Goal: Use online tool/utility: Utilize a website feature to perform a specific function

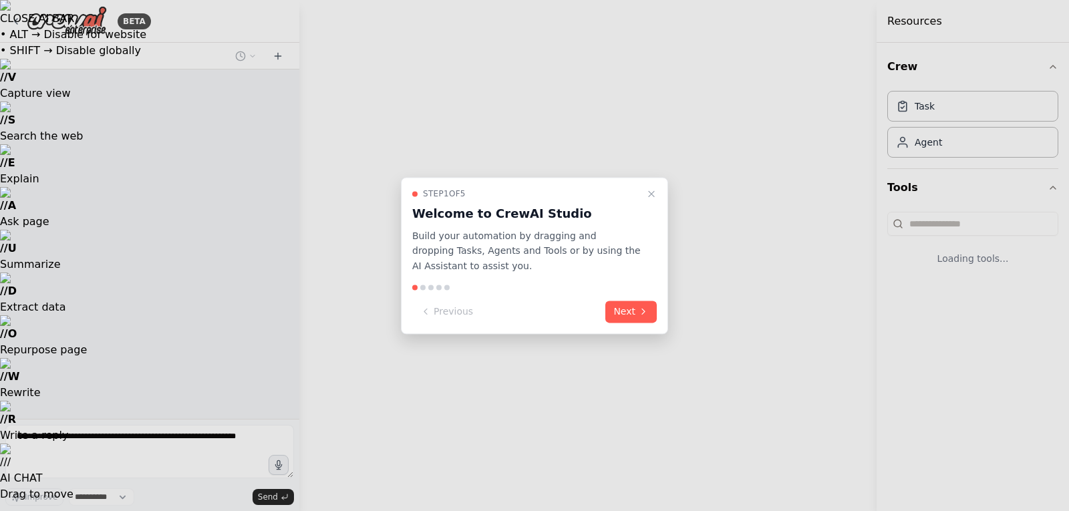
select select "****"
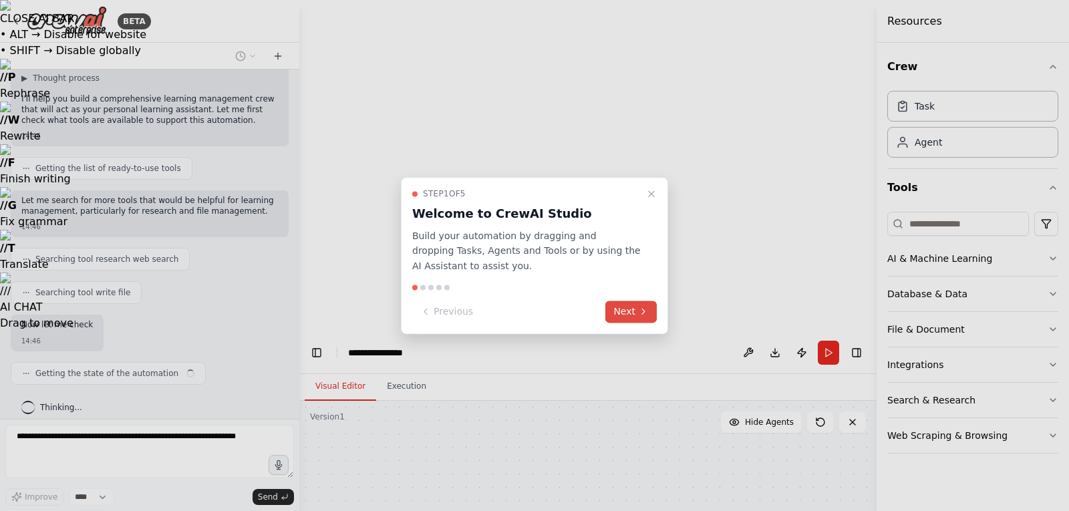
scroll to position [94, 0]
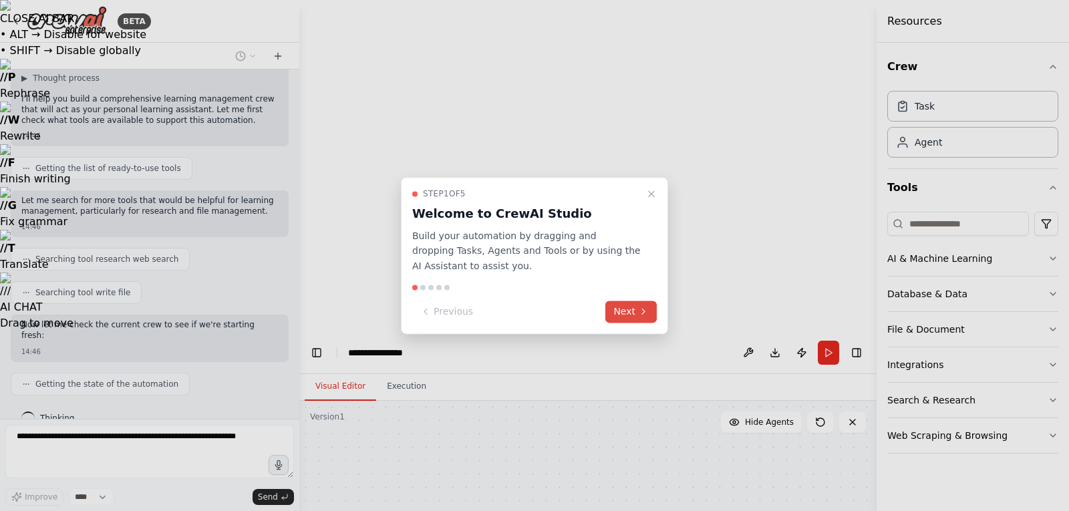
click at [638, 309] on button "Next" at bounding box center [631, 312] width 51 height 22
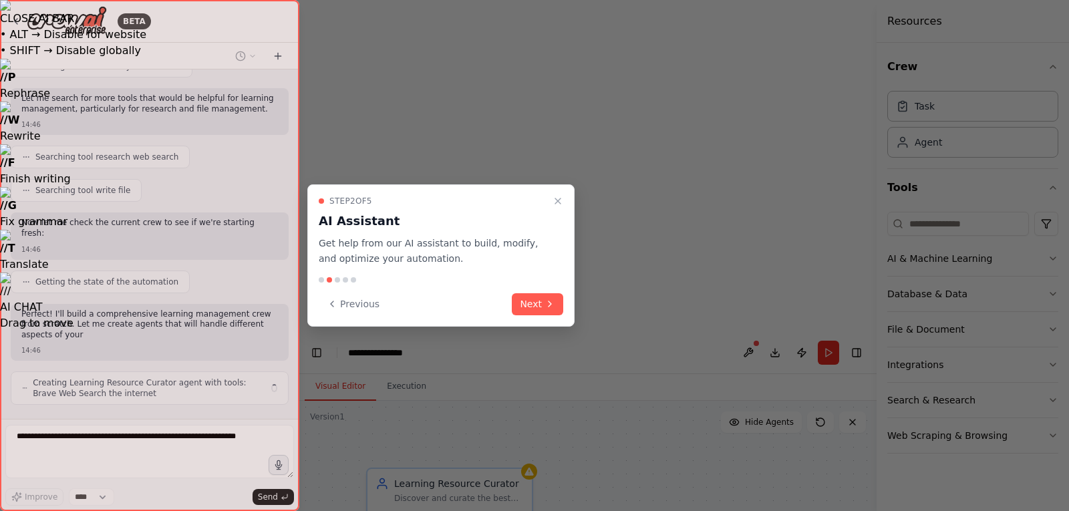
scroll to position [206, 0]
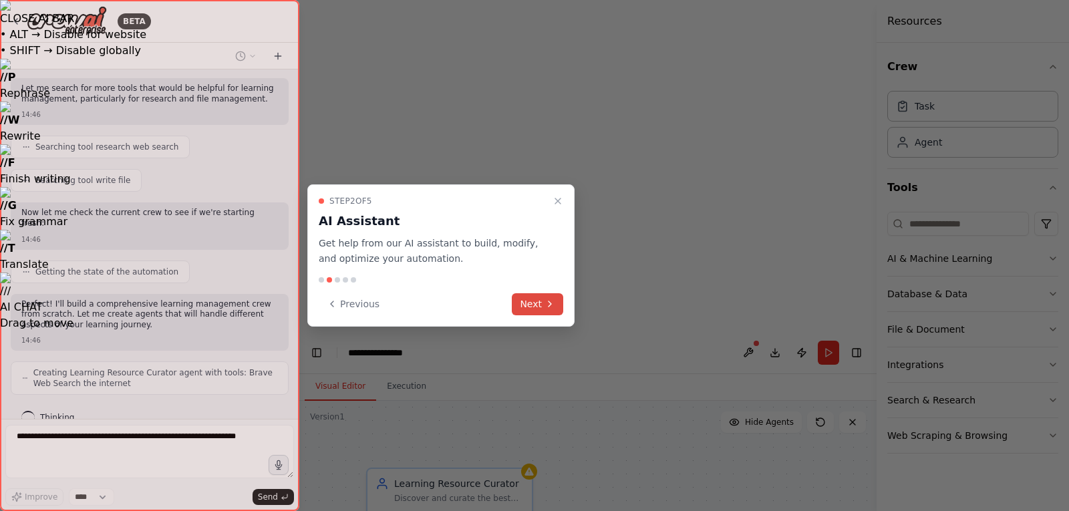
click at [537, 307] on button "Next" at bounding box center [537, 304] width 51 height 22
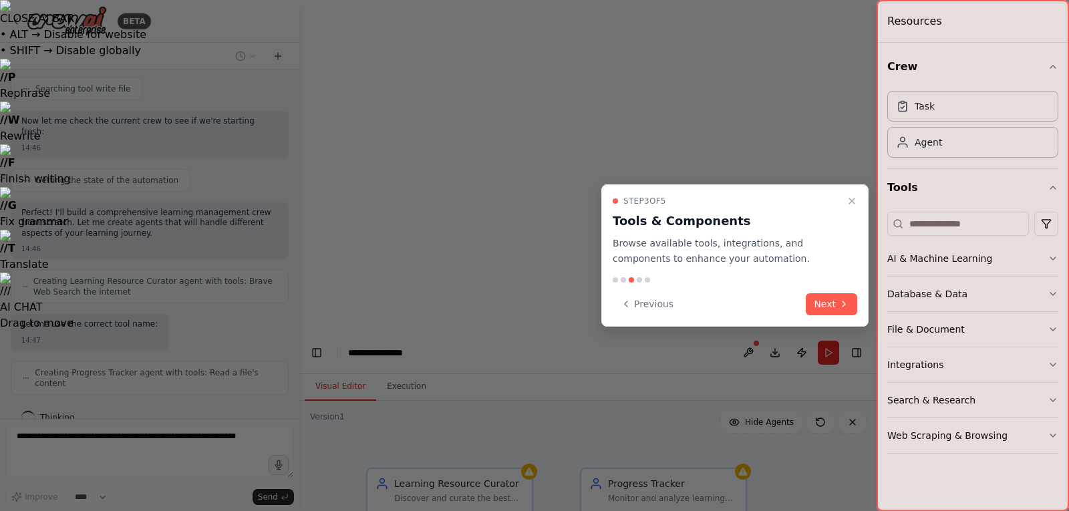
scroll to position [287, 0]
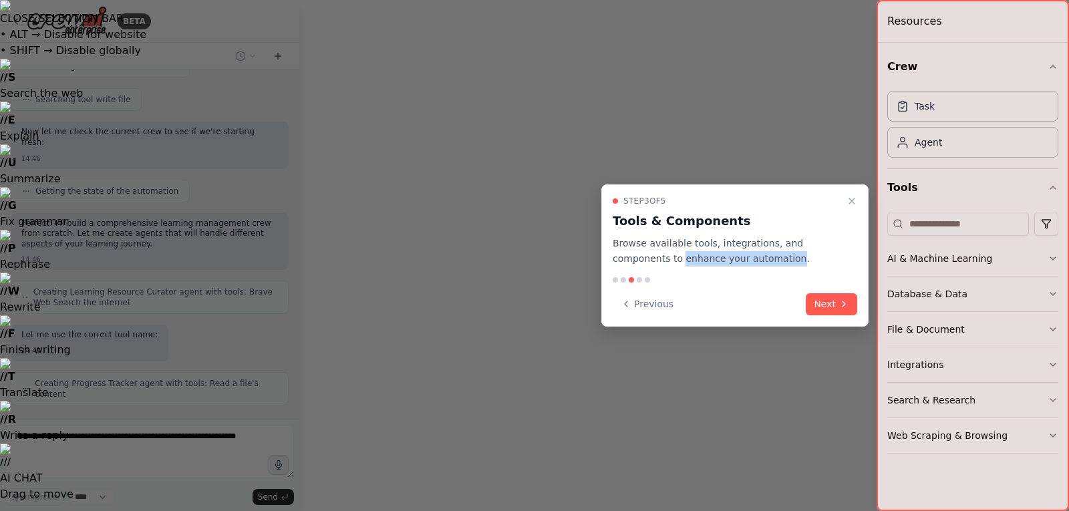
drag, startPoint x: 731, startPoint y: 259, endPoint x: 625, endPoint y: 255, distance: 106.4
click at [625, 255] on p "Browse available tools, integrations, and components to enhance your automation." at bounding box center [727, 251] width 229 height 31
copy p "enhance your automation"
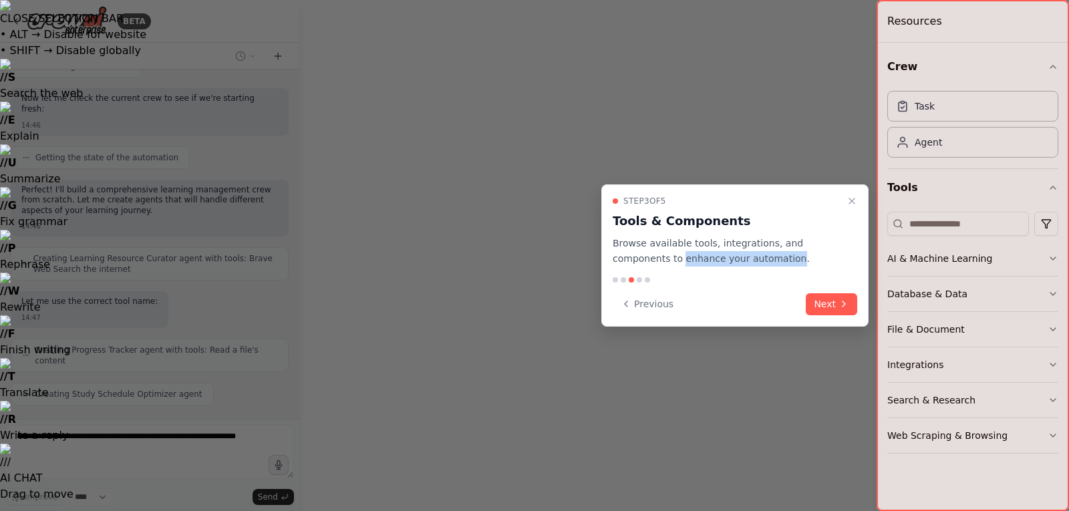
click at [720, 257] on p "Browse available tools, integrations, and components to enhance your automation." at bounding box center [727, 251] width 229 height 31
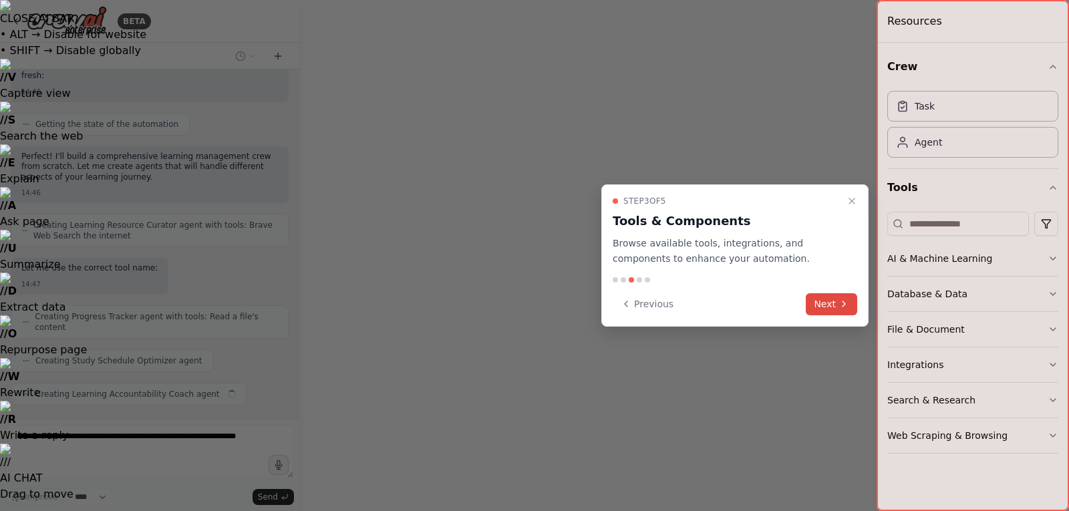
click at [825, 297] on button "Next" at bounding box center [831, 304] width 51 height 22
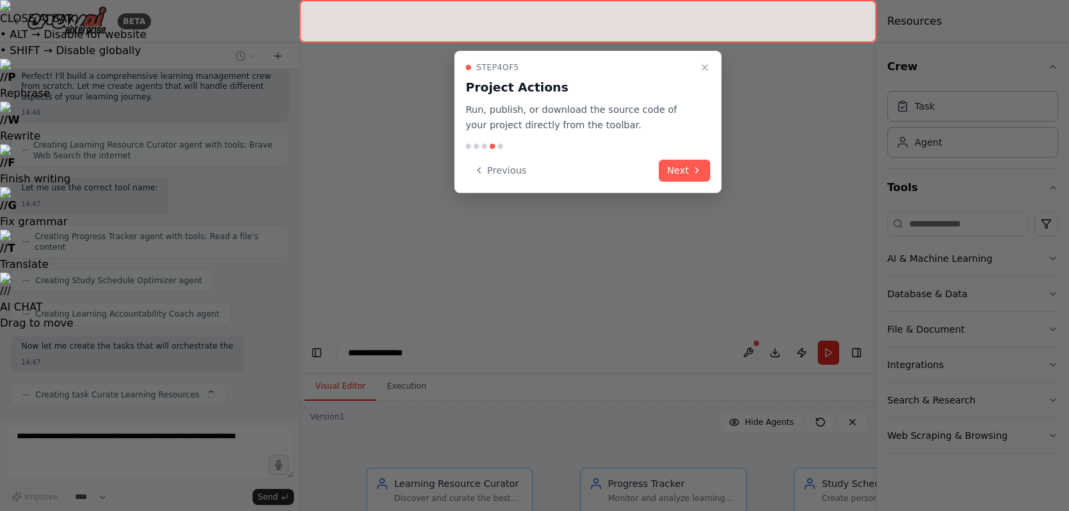
scroll to position [444, 0]
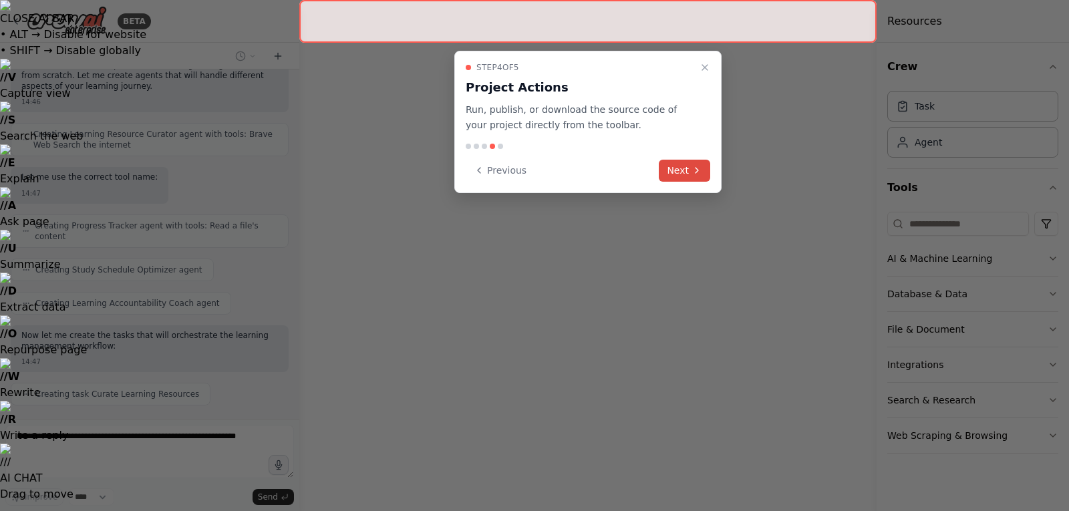
click at [684, 168] on button "Next" at bounding box center [684, 171] width 51 height 22
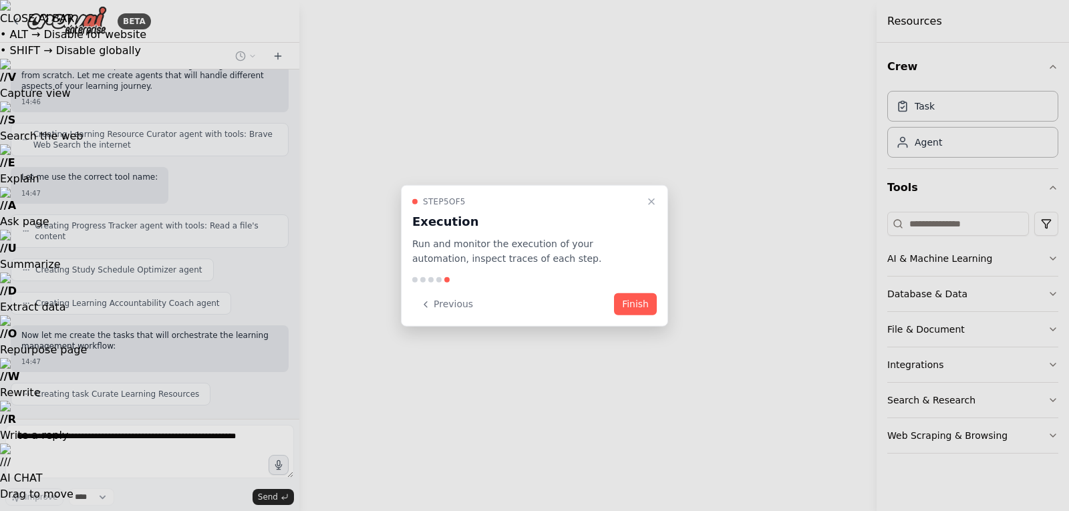
scroll to position [478, 0]
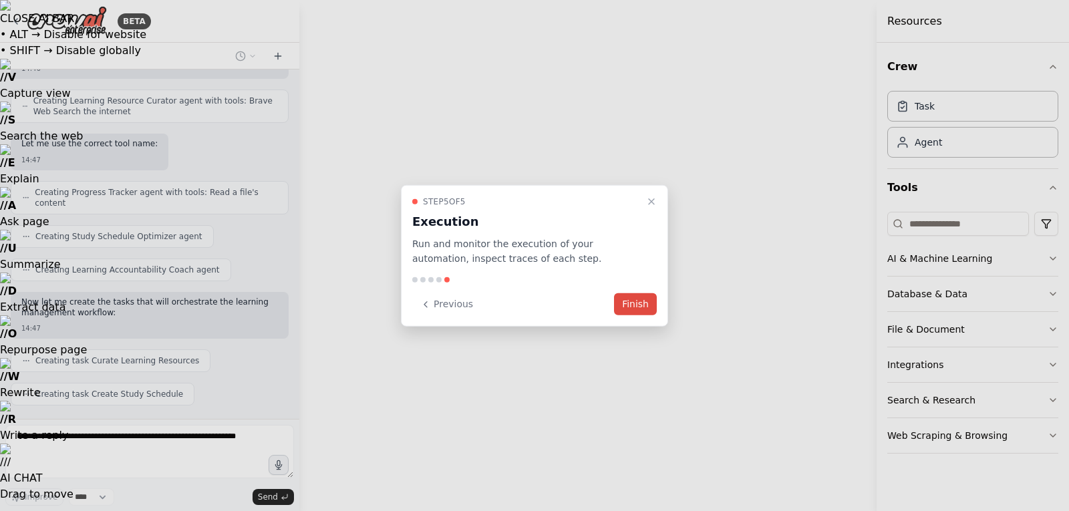
click at [634, 306] on button "Finish" at bounding box center [635, 304] width 43 height 22
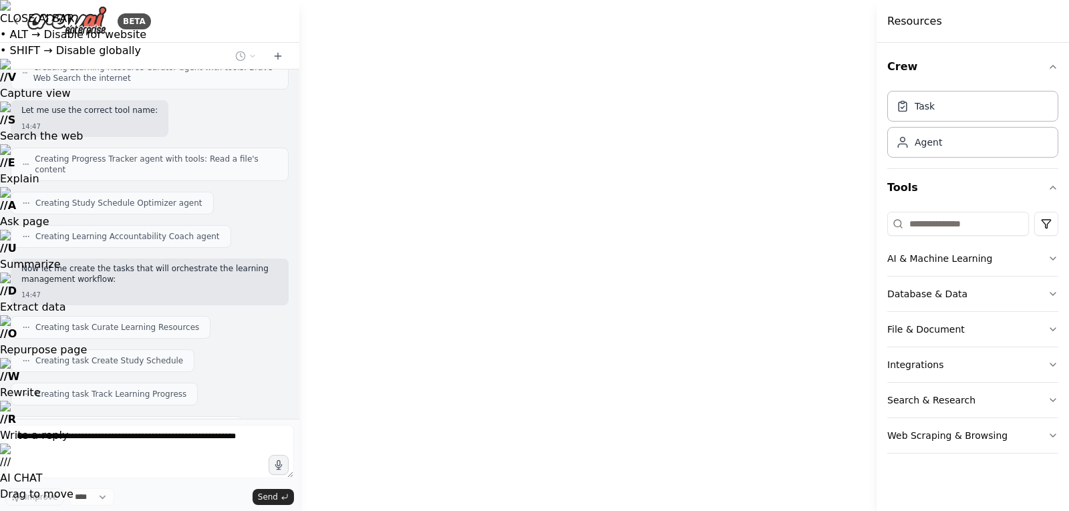
scroll to position [545, 0]
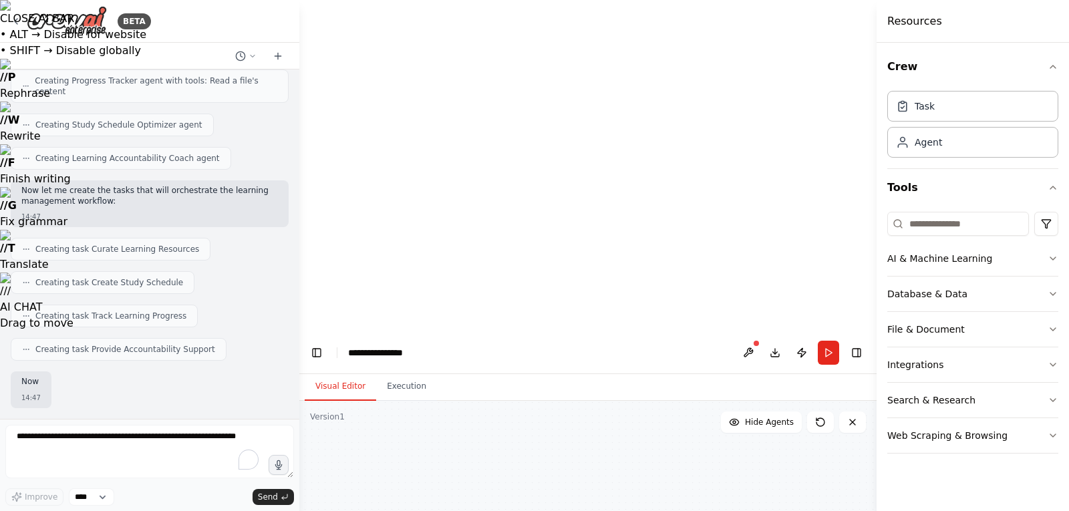
scroll to position [626, 0]
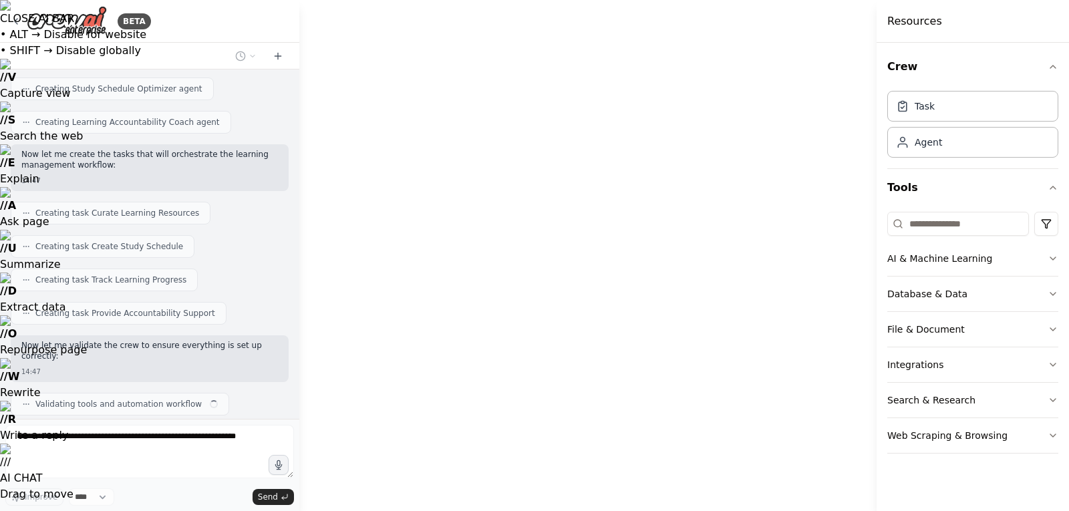
drag, startPoint x: 745, startPoint y: 203, endPoint x: 574, endPoint y: 154, distance: 177.1
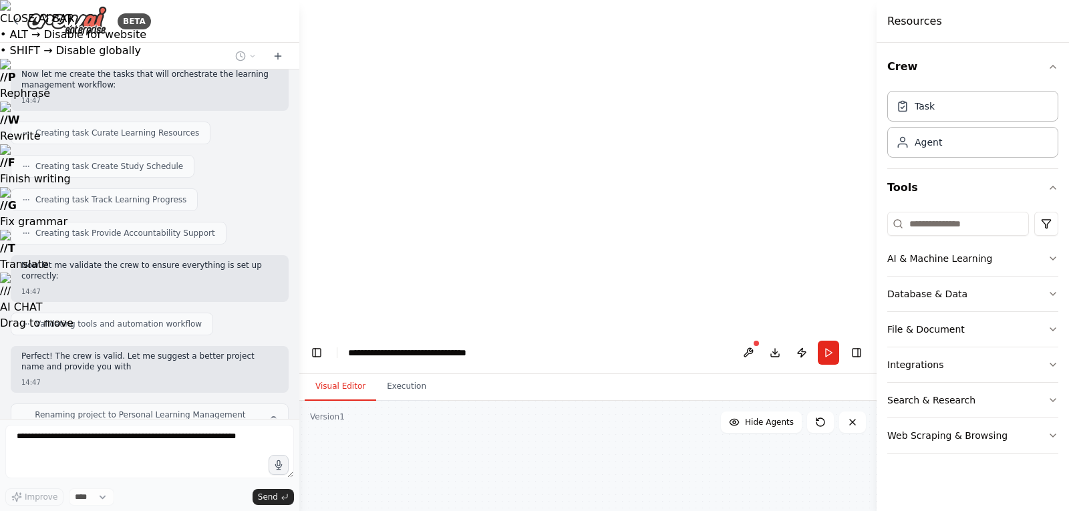
scroll to position [717, 0]
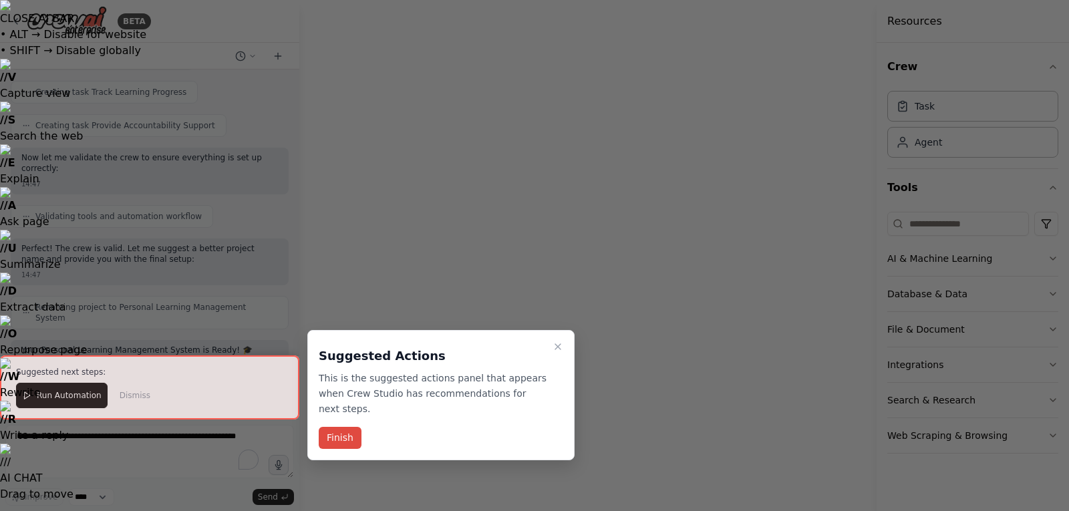
click at [346, 427] on button "Finish" at bounding box center [340, 438] width 43 height 22
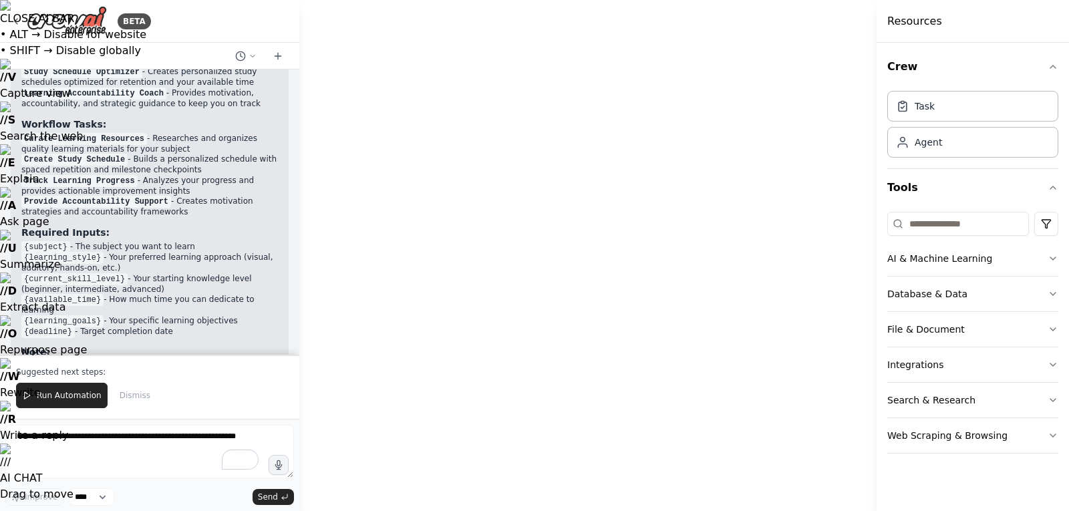
scroll to position [1219, 0]
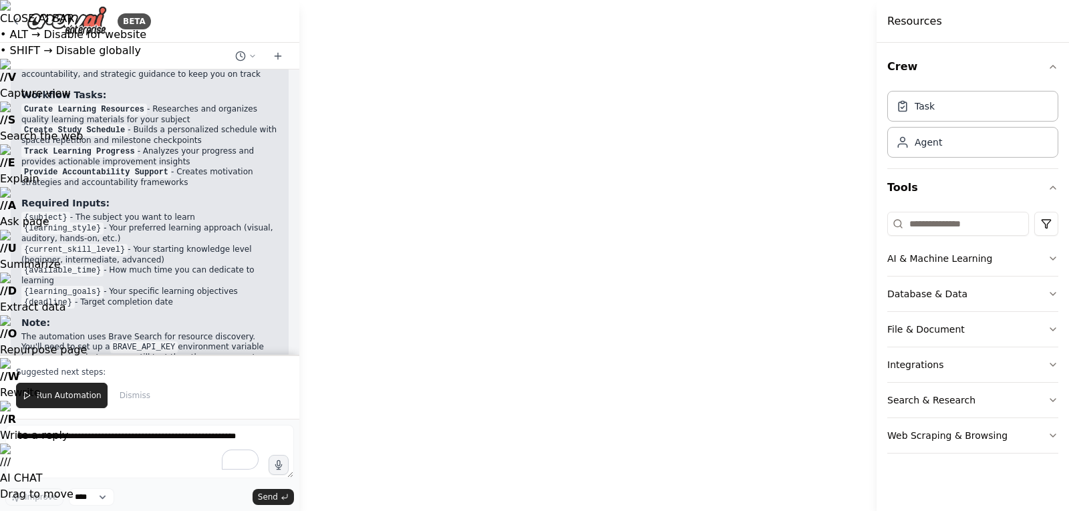
drag, startPoint x: 474, startPoint y: 452, endPoint x: 574, endPoint y: 446, distance: 100.4
click at [92, 440] on textarea "To enrich screen reader interactions, please activate Accessibility in Grammarl…" at bounding box center [149, 451] width 289 height 53
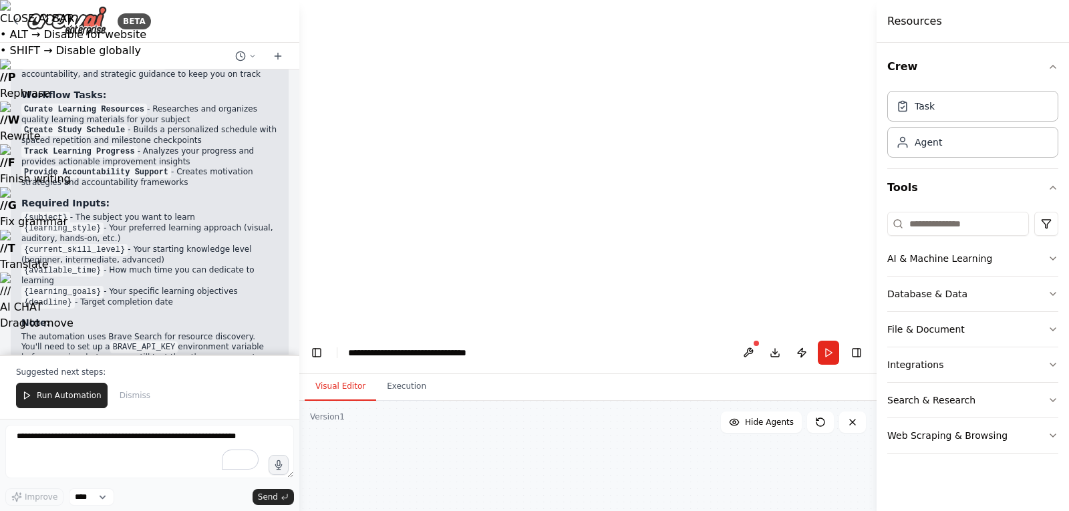
click at [936, 21] on div "Resources" at bounding box center [973, 21] width 193 height 43
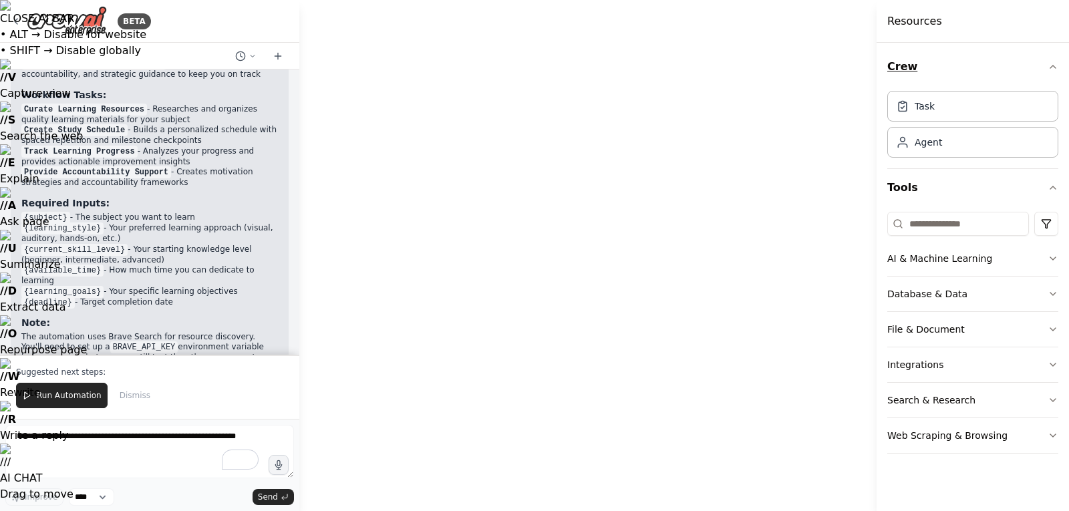
click at [908, 67] on button "Crew" at bounding box center [973, 66] width 171 height 37
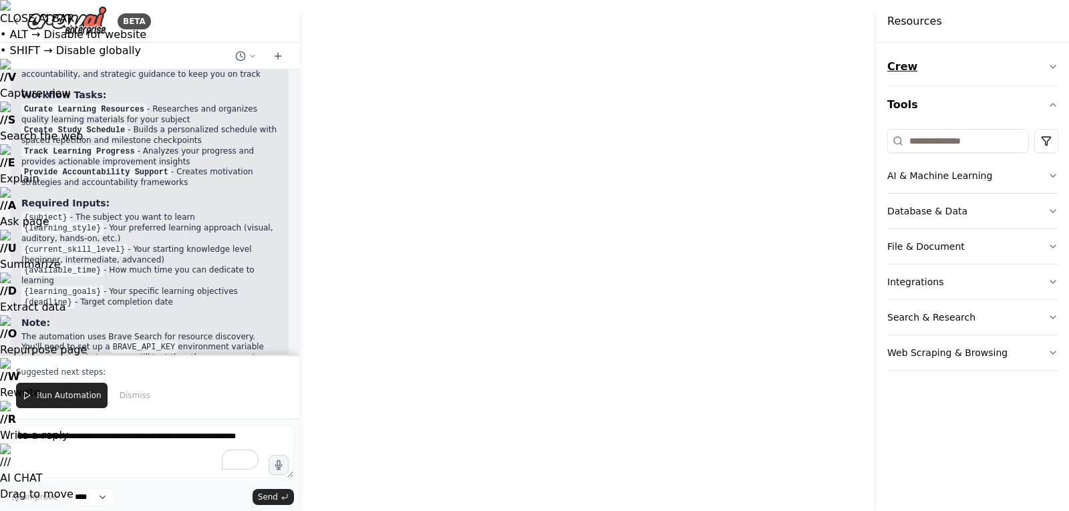
click at [908, 67] on button "Crew" at bounding box center [973, 66] width 171 height 37
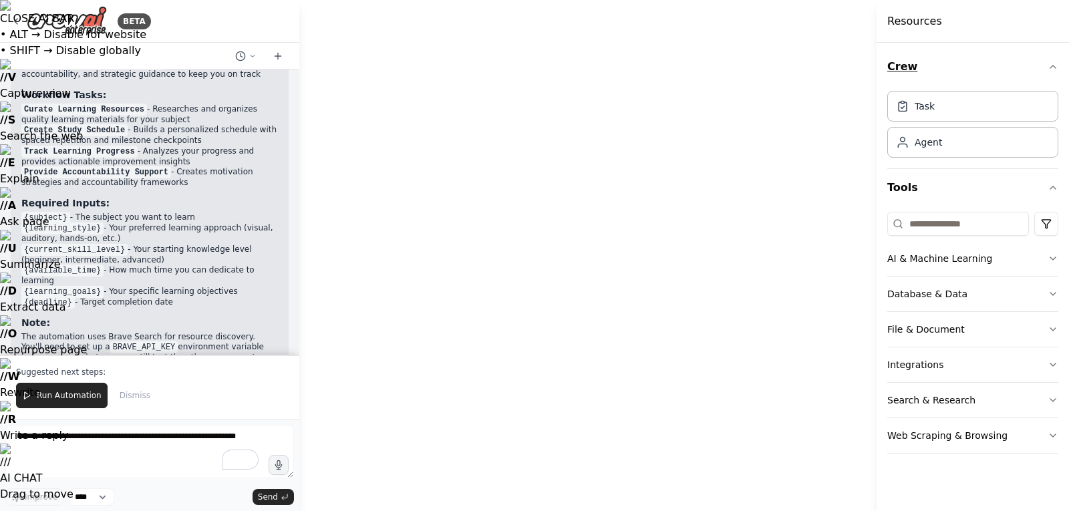
click at [908, 67] on button "Crew" at bounding box center [973, 66] width 171 height 37
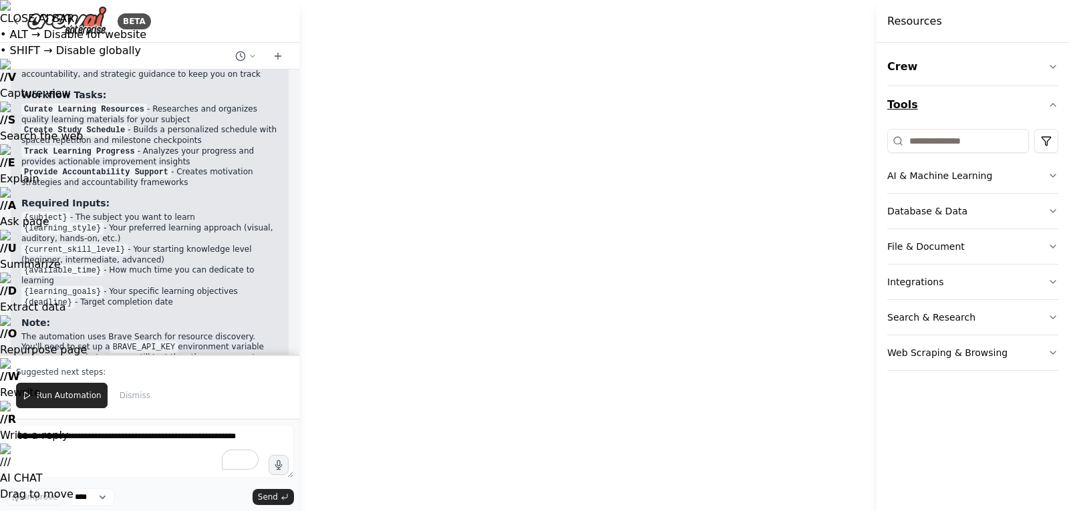
click at [903, 100] on button "Tools" at bounding box center [973, 104] width 171 height 37
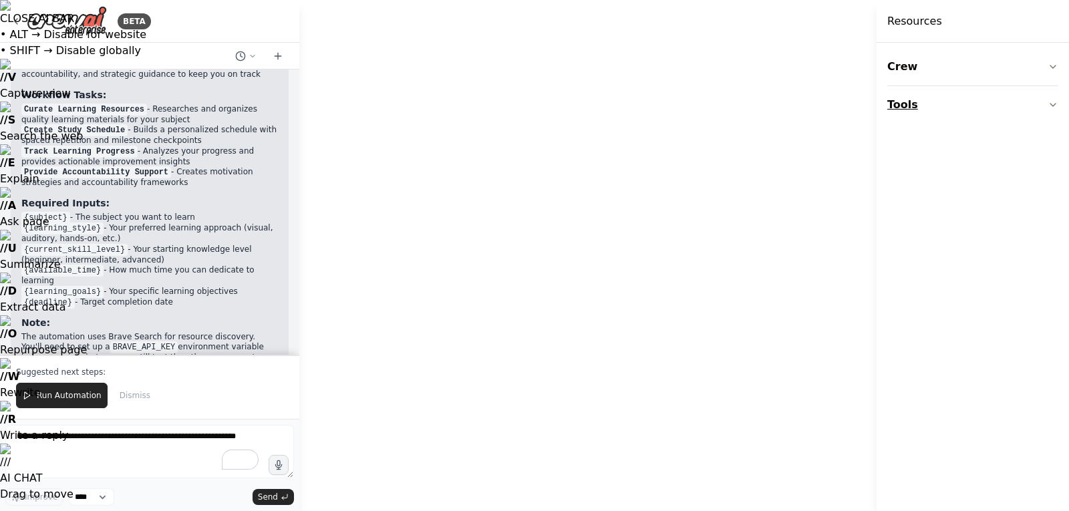
click at [902, 103] on button "Tools" at bounding box center [973, 104] width 171 height 37
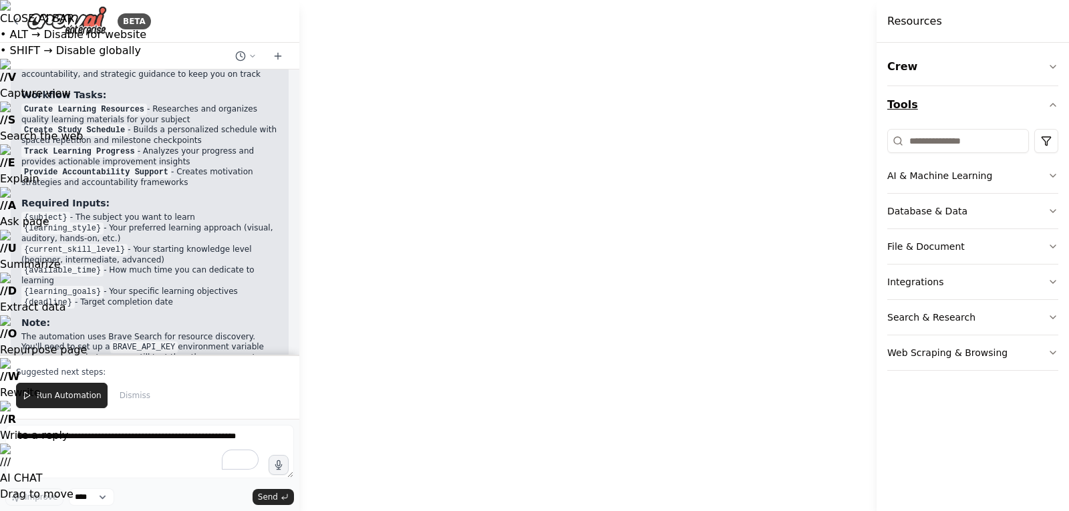
click at [902, 103] on button "Tools" at bounding box center [973, 104] width 171 height 37
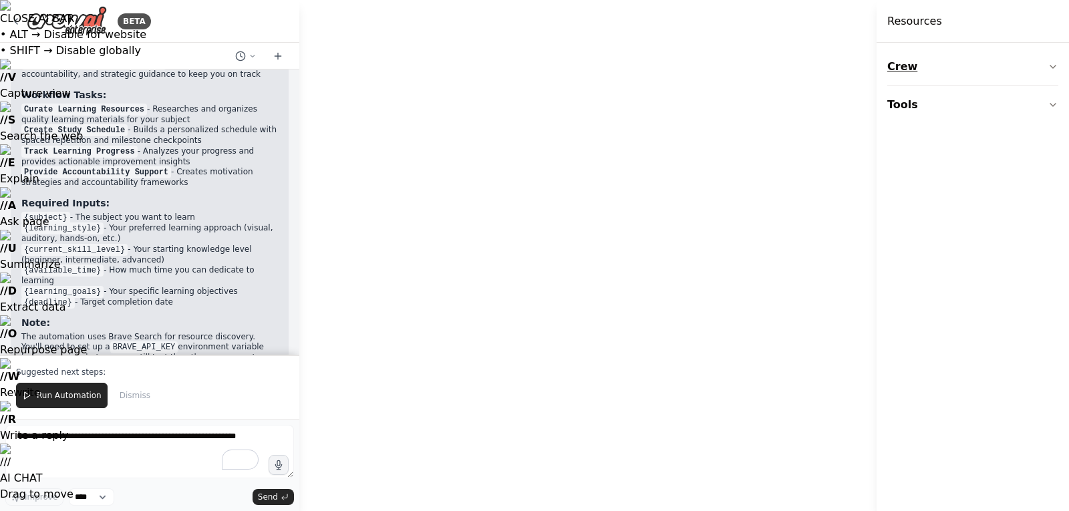
click at [903, 70] on button "Crew" at bounding box center [973, 66] width 171 height 37
click at [902, 70] on button "Crew" at bounding box center [973, 66] width 171 height 37
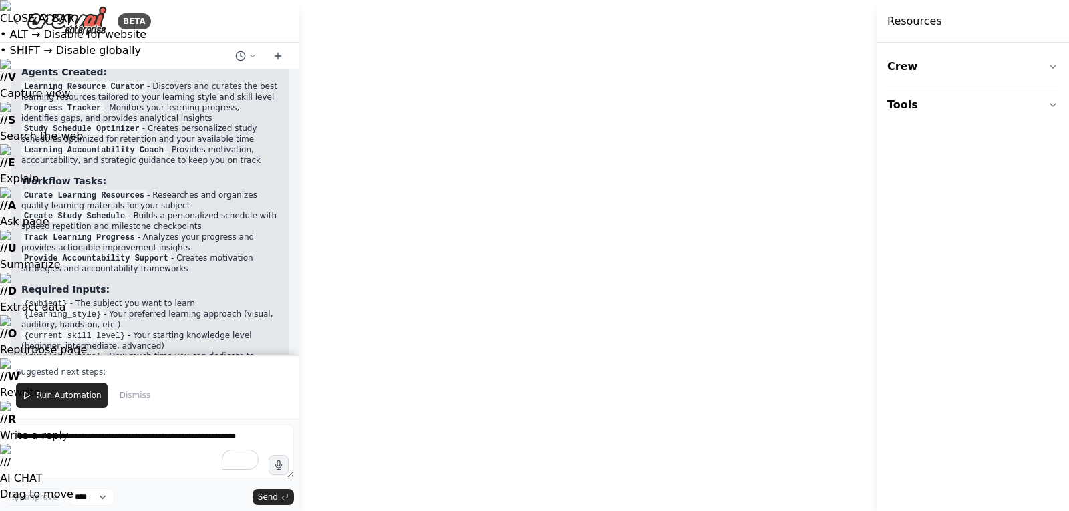
scroll to position [952, 0]
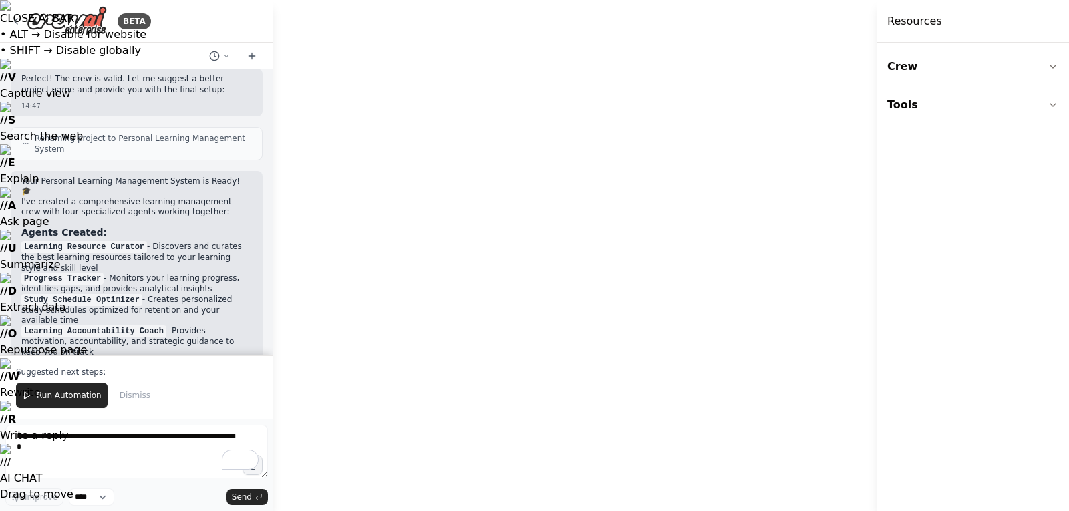
drag, startPoint x: 297, startPoint y: 194, endPoint x: 273, endPoint y: 194, distance: 24.7
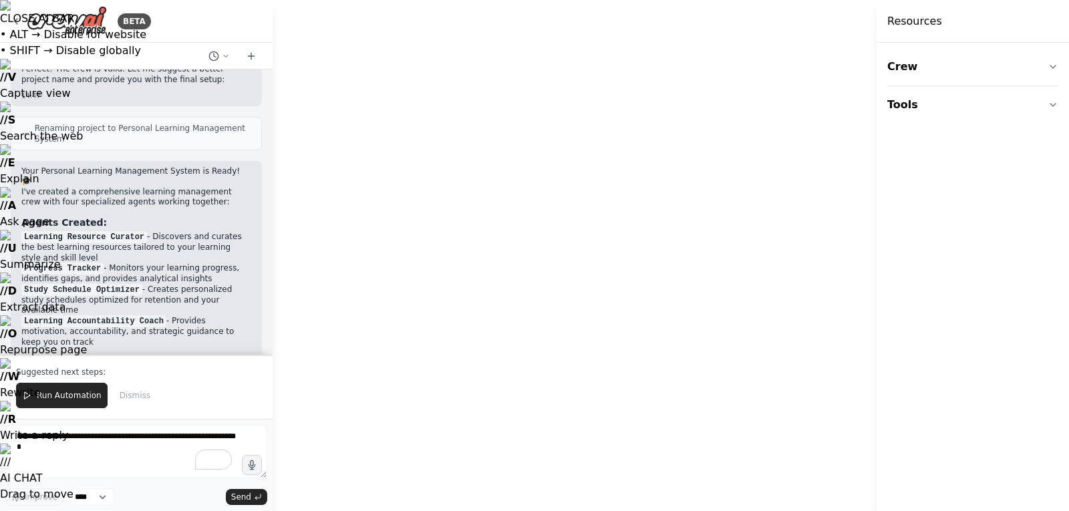
drag, startPoint x: 449, startPoint y: 281, endPoint x: 495, endPoint y: 181, distance: 109.8
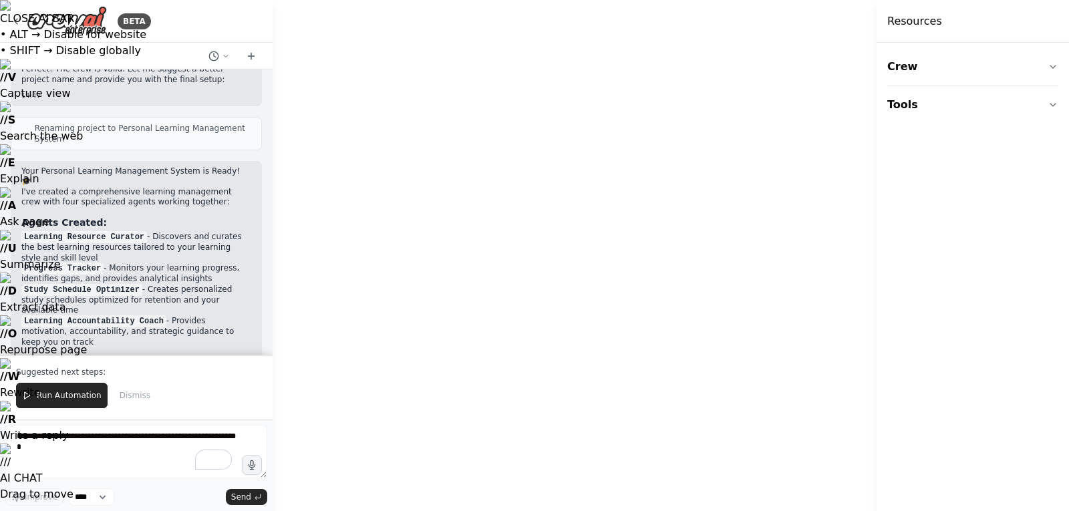
drag, startPoint x: 601, startPoint y: 341, endPoint x: 574, endPoint y: 343, distance: 27.5
drag, startPoint x: 356, startPoint y: 346, endPoint x: 375, endPoint y: 218, distance: 129.7
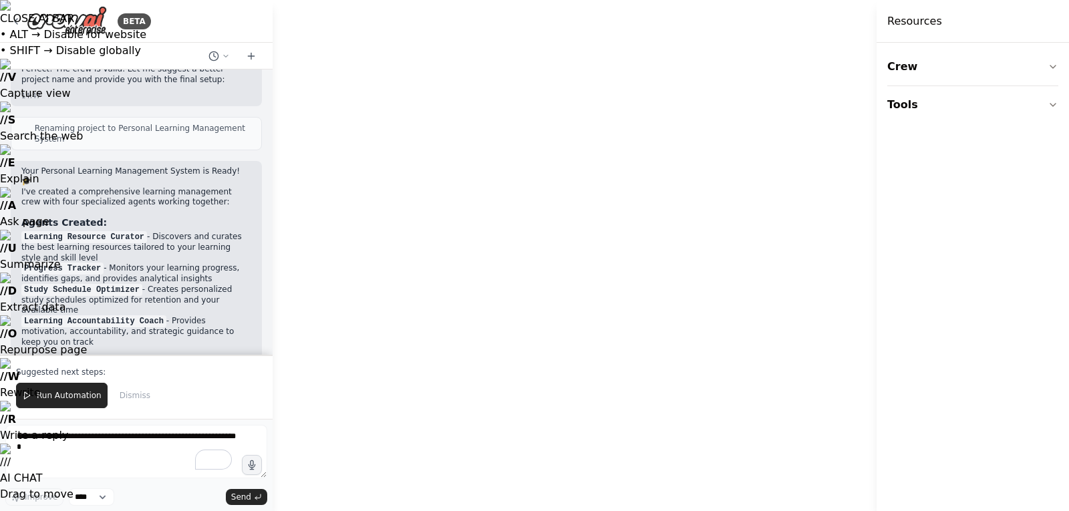
drag, startPoint x: 345, startPoint y: 163, endPoint x: 426, endPoint y: 188, distance: 84.6
drag, startPoint x: 503, startPoint y: 217, endPoint x: 472, endPoint y: 389, distance: 175.3
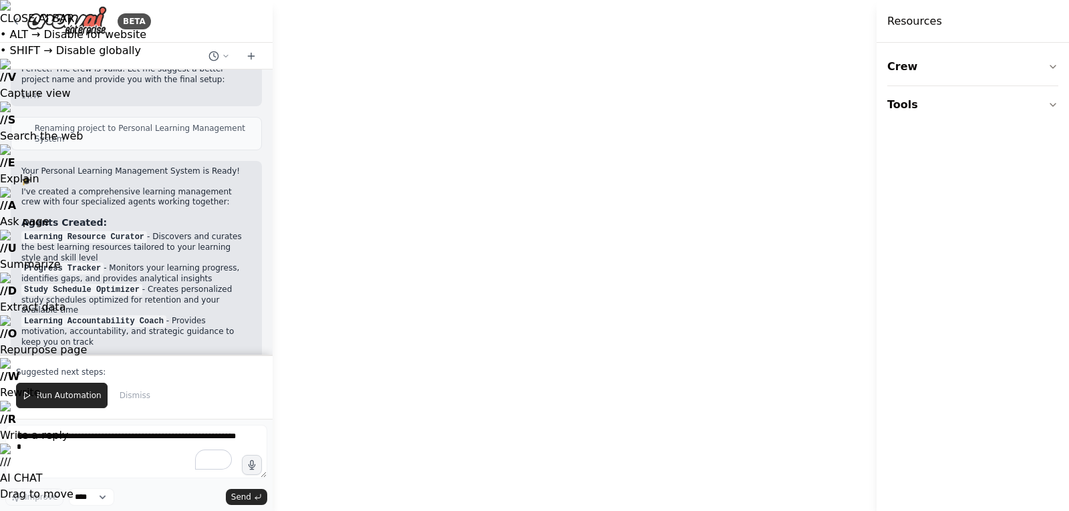
drag, startPoint x: 526, startPoint y: 166, endPoint x: 515, endPoint y: 345, distance: 178.8
drag, startPoint x: 639, startPoint y: 140, endPoint x: 483, endPoint y: 136, distance: 156.5
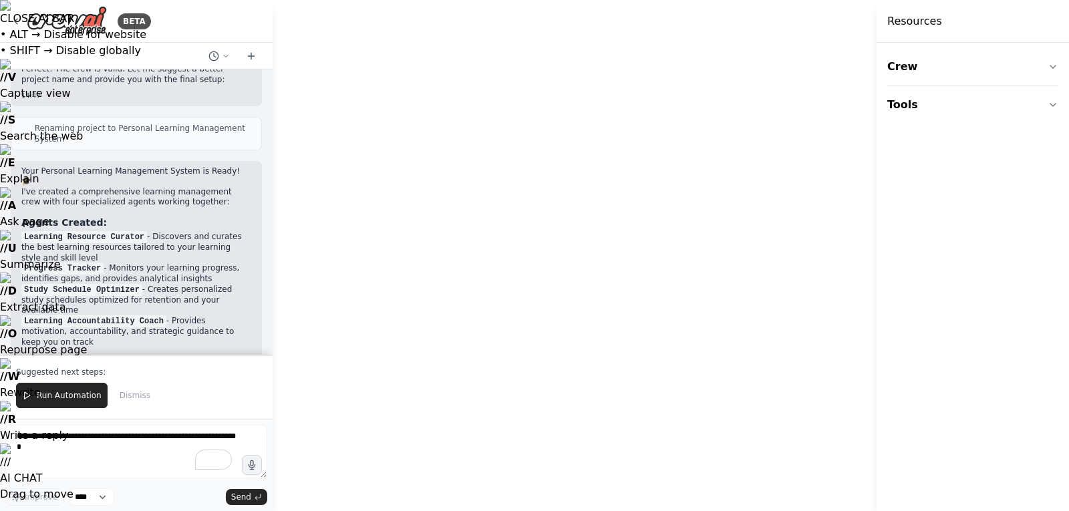
drag, startPoint x: 672, startPoint y: 124, endPoint x: 514, endPoint y: 120, distance: 158.5
drag, startPoint x: 488, startPoint y: 122, endPoint x: 505, endPoint y: 122, distance: 17.4
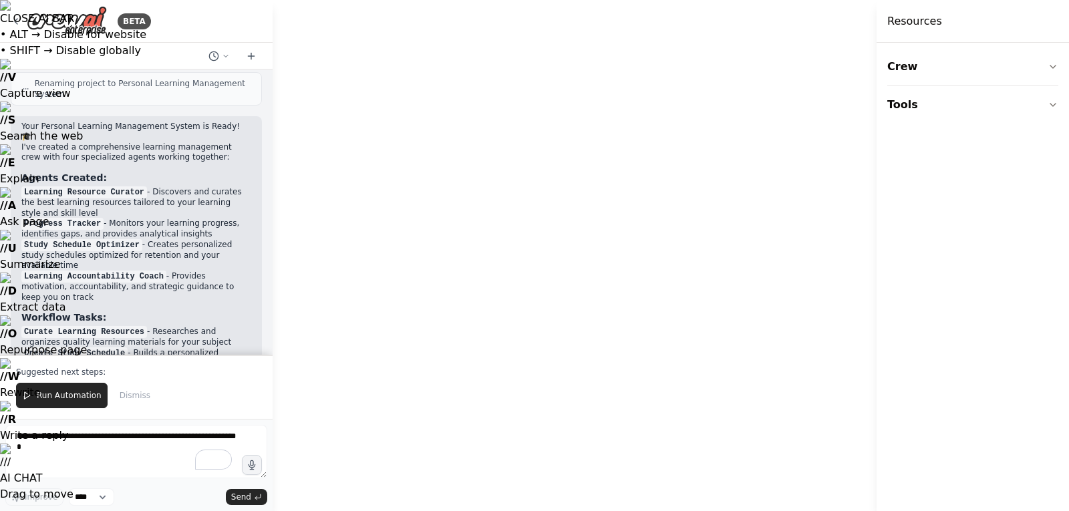
scroll to position [1081, 0]
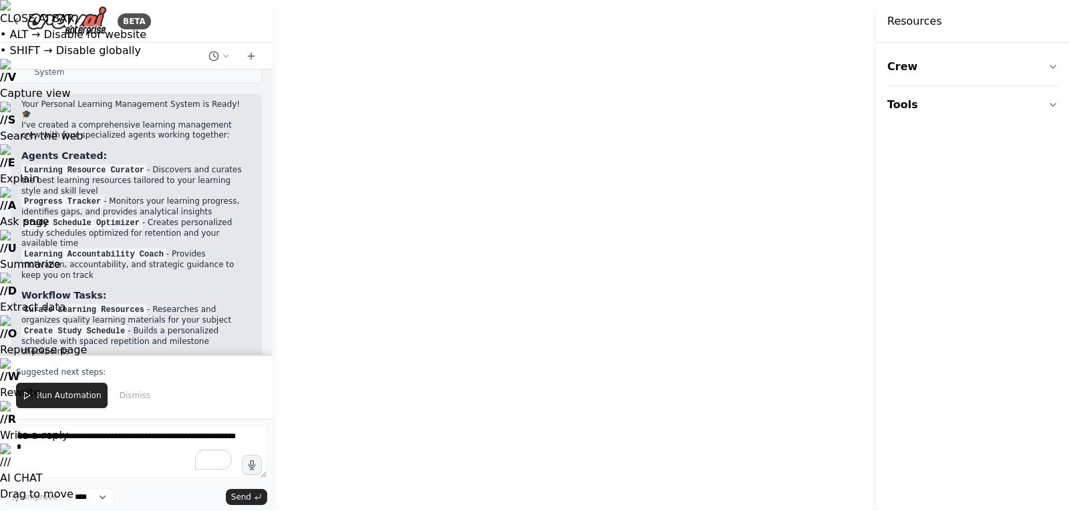
drag, startPoint x: 370, startPoint y: 141, endPoint x: 503, endPoint y: 121, distance: 135.2
drag, startPoint x: 503, startPoint y: 121, endPoint x: 492, endPoint y: 134, distance: 17.5
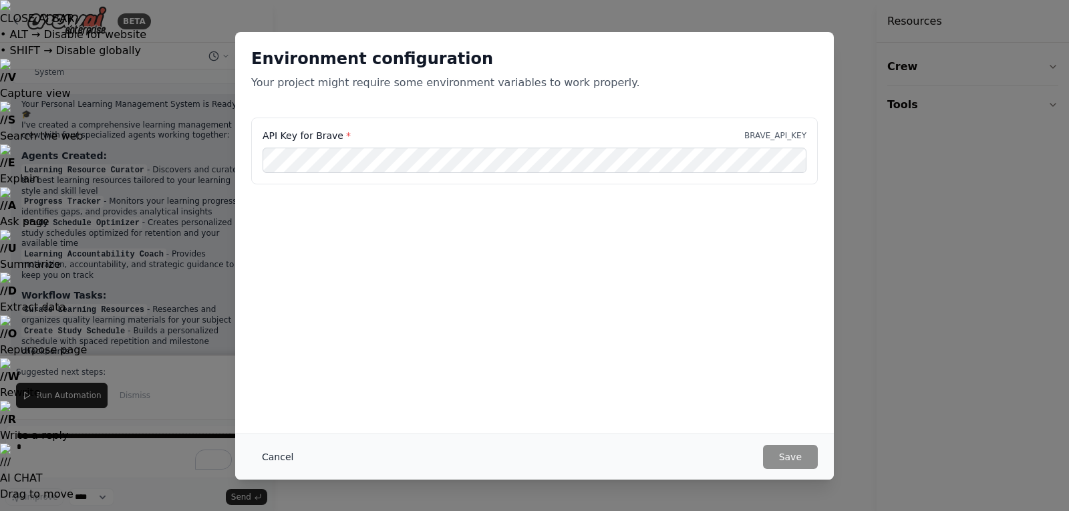
click at [280, 454] on button "Cancel" at bounding box center [277, 457] width 53 height 24
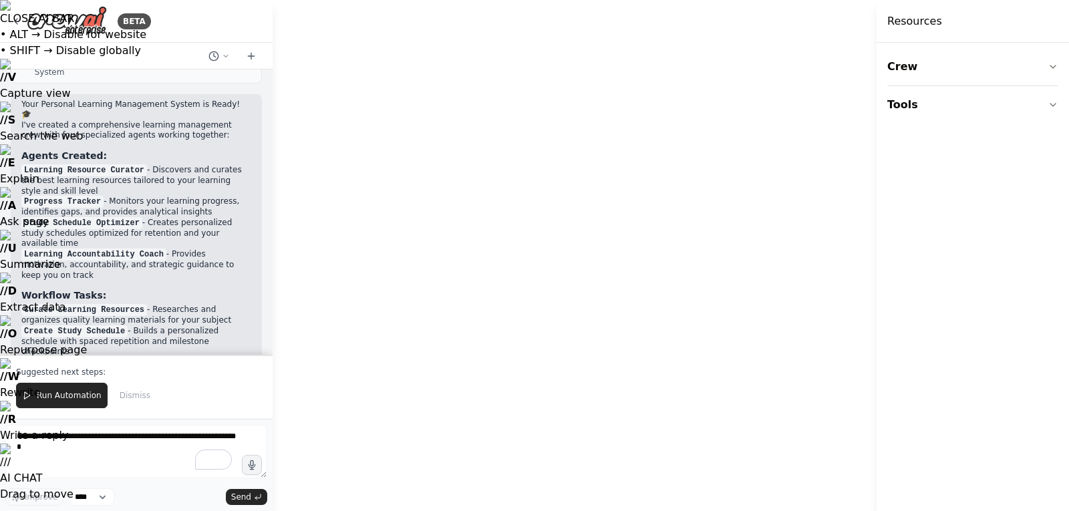
drag, startPoint x: 600, startPoint y: 138, endPoint x: 578, endPoint y: 110, distance: 35.3
drag, startPoint x: 460, startPoint y: 320, endPoint x: 465, endPoint y: 214, distance: 105.7
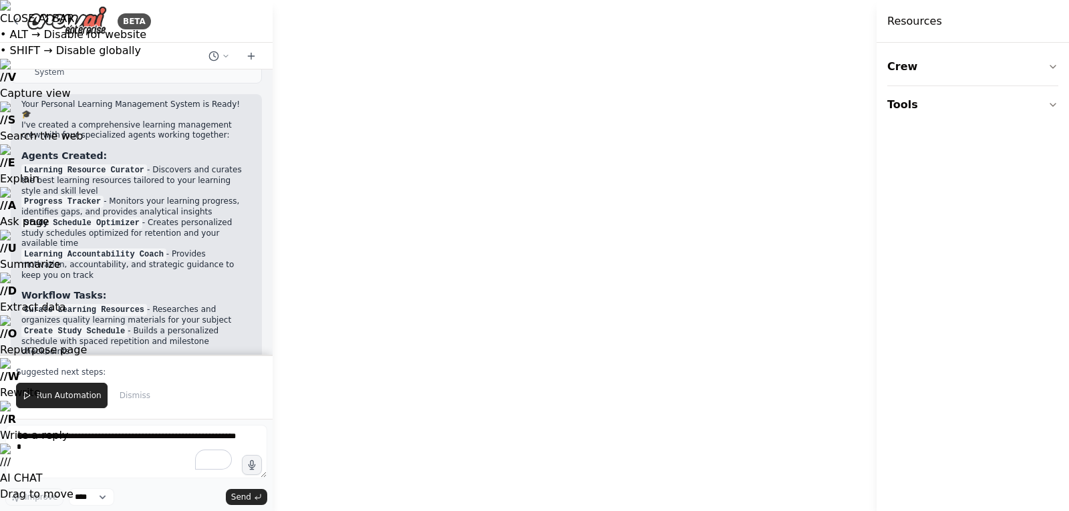
drag, startPoint x: 694, startPoint y: 172, endPoint x: 469, endPoint y: 227, distance: 231.7
drag, startPoint x: 624, startPoint y: 297, endPoint x: 774, endPoint y: 337, distance: 155.0
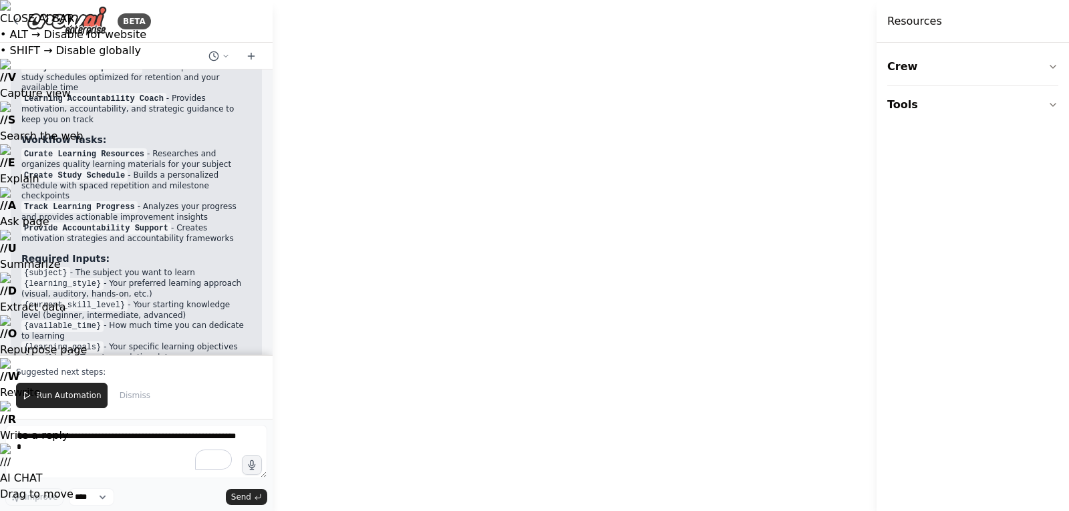
scroll to position [1324, 0]
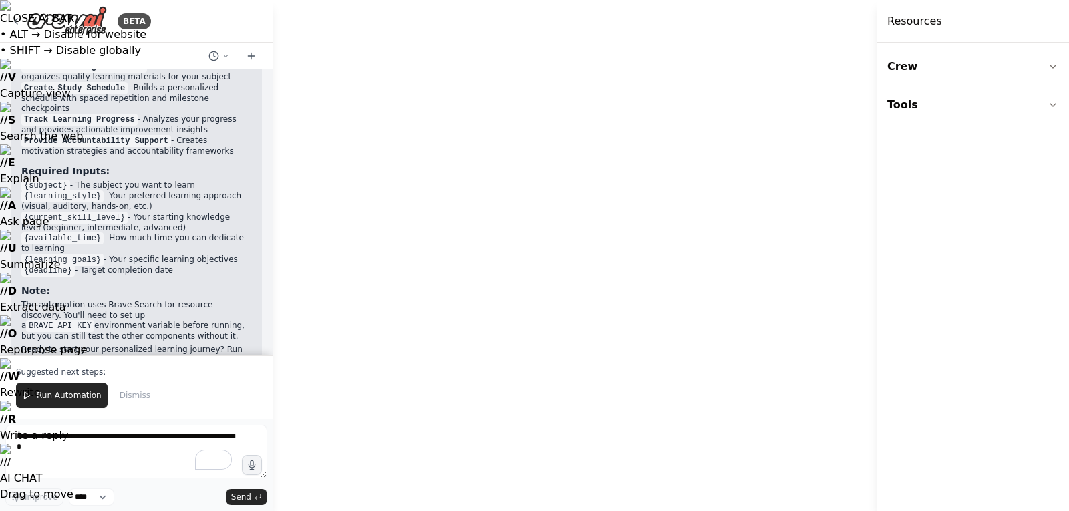
click at [920, 72] on button "Crew" at bounding box center [973, 66] width 171 height 37
click at [906, 192] on button "Tools" at bounding box center [973, 187] width 171 height 37
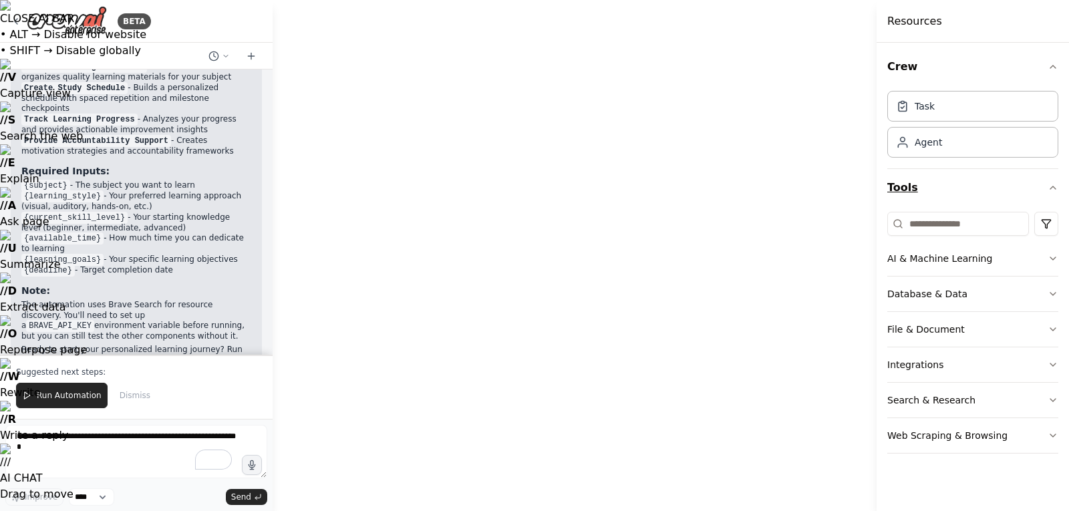
click at [906, 192] on button "Tools" at bounding box center [973, 187] width 171 height 37
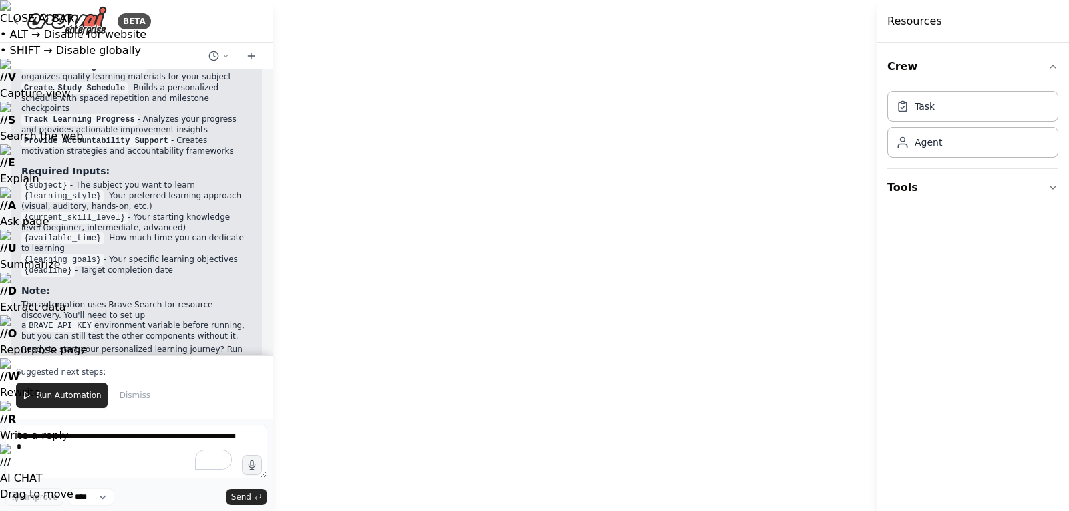
click at [904, 76] on button "Crew" at bounding box center [973, 66] width 171 height 37
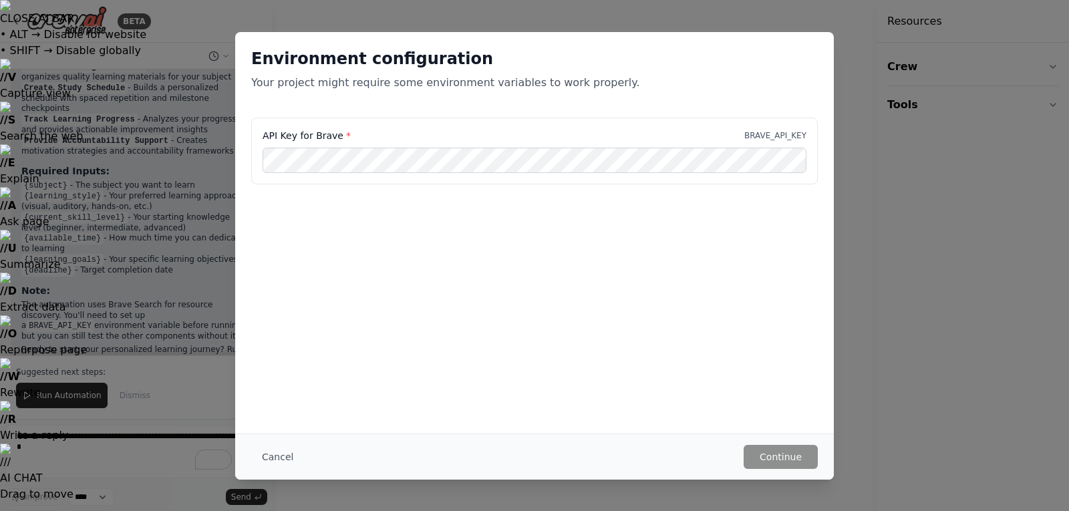
drag, startPoint x: 277, startPoint y: 457, endPoint x: 284, endPoint y: 453, distance: 7.8
click at [278, 457] on button "Cancel" at bounding box center [277, 457] width 53 height 24
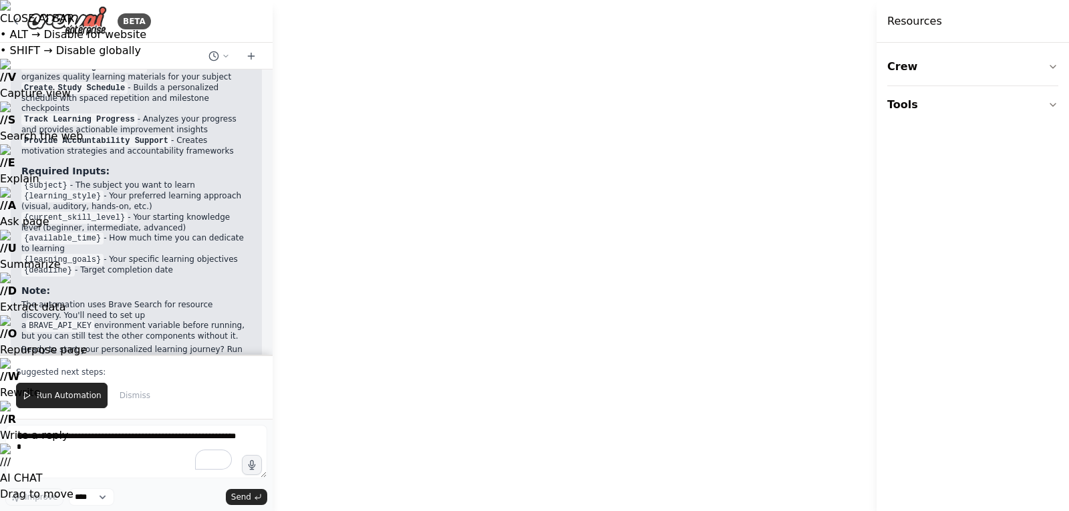
drag, startPoint x: 507, startPoint y: 445, endPoint x: 609, endPoint y: 349, distance: 140.4
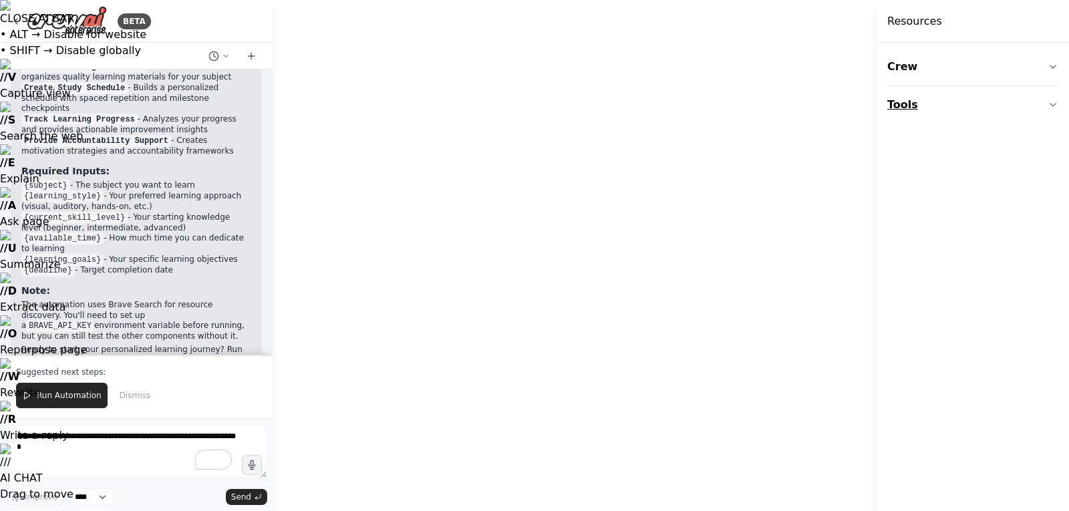
click at [913, 99] on button "Tools" at bounding box center [973, 104] width 171 height 37
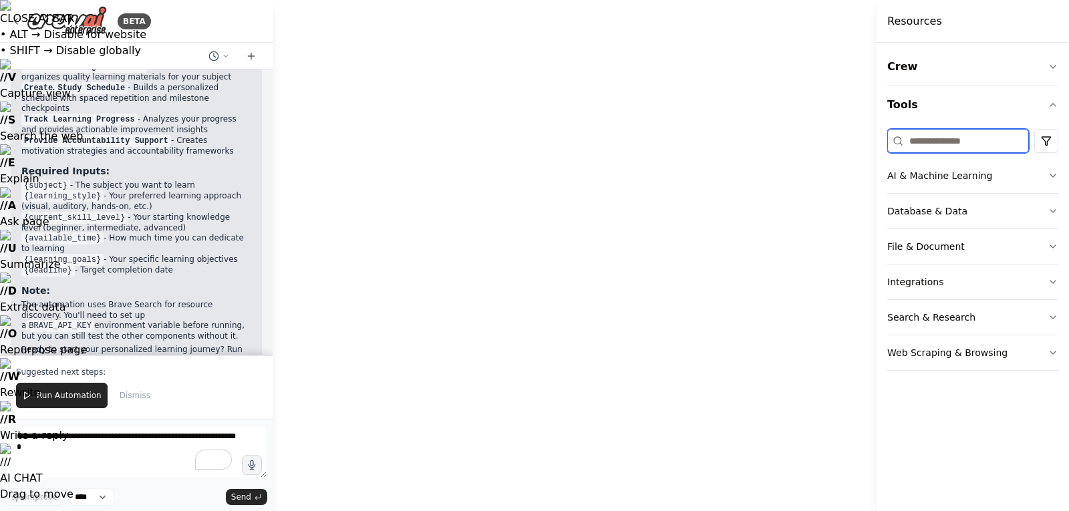
click at [918, 142] on input at bounding box center [959, 141] width 142 height 24
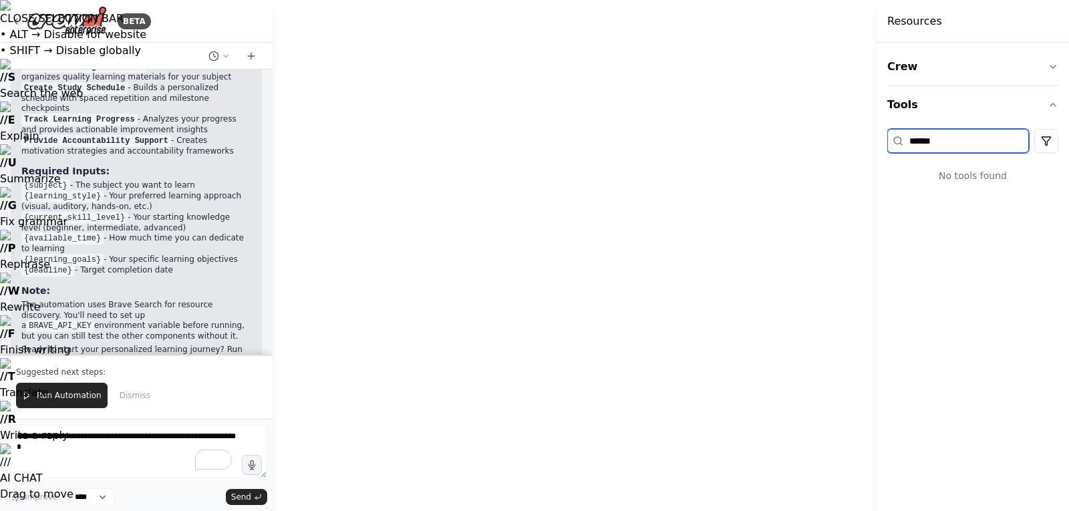
drag, startPoint x: 939, startPoint y: 137, endPoint x: 922, endPoint y: 138, distance: 17.4
click at [922, 138] on input "******" at bounding box center [959, 141] width 142 height 24
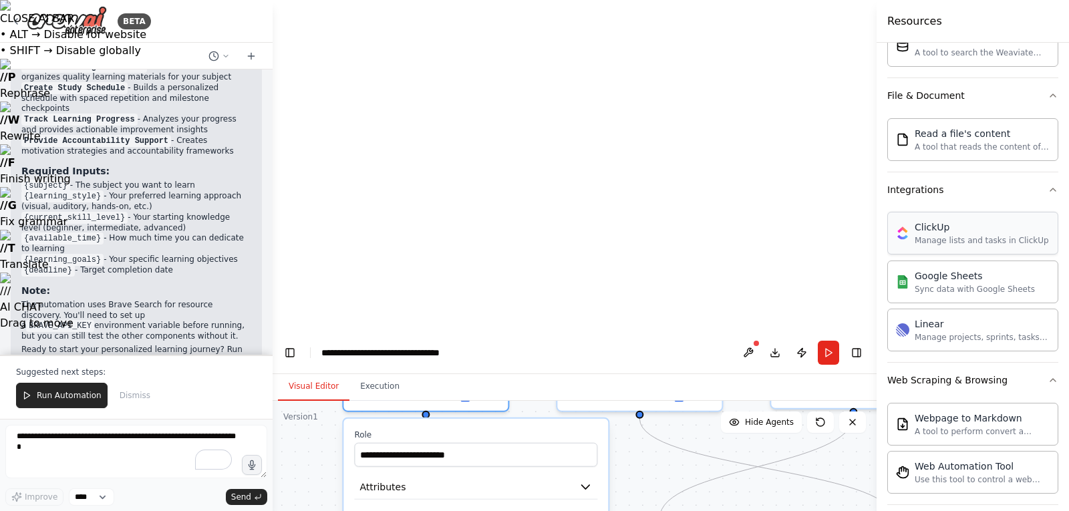
scroll to position [380, 0]
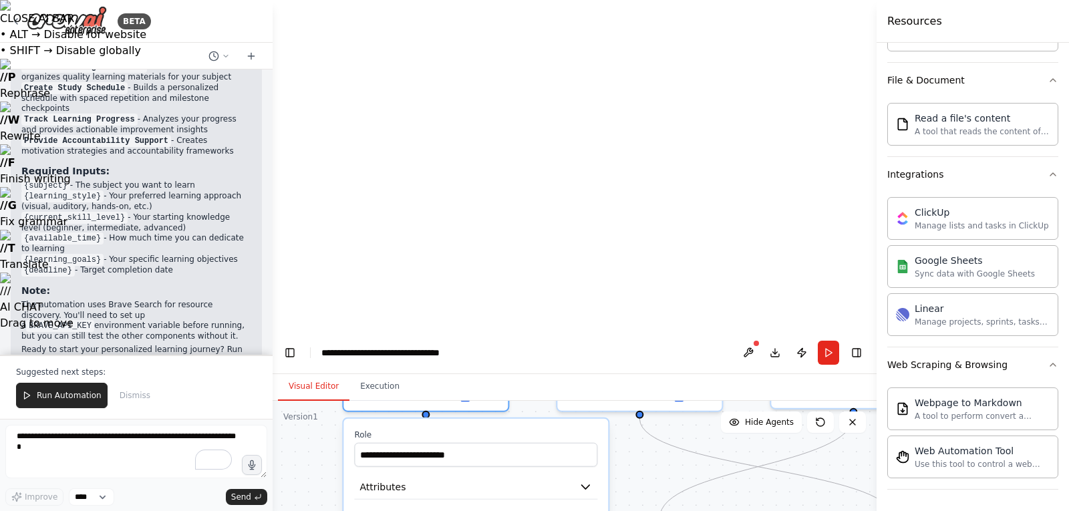
type input "**"
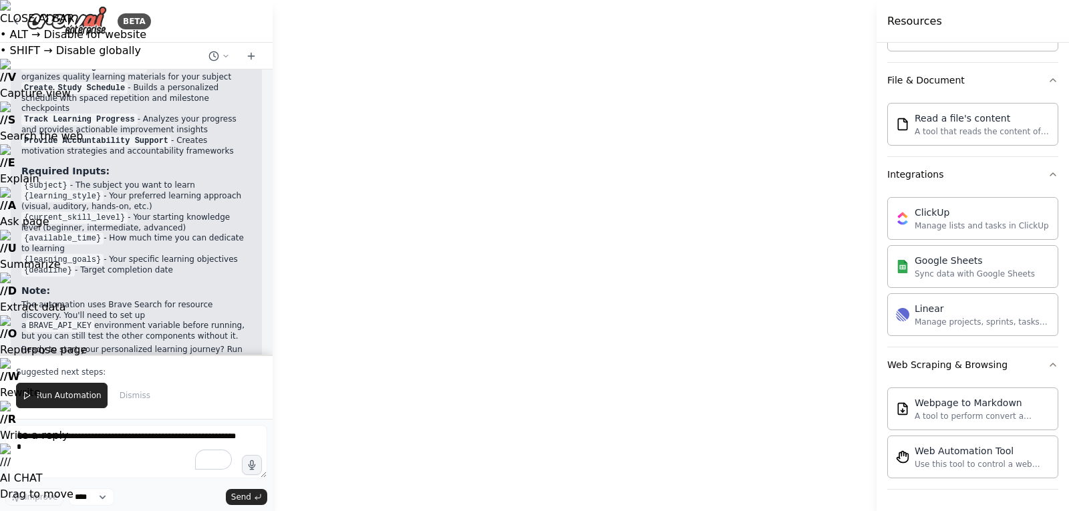
drag, startPoint x: 694, startPoint y: 384, endPoint x: 608, endPoint y: 402, distance: 88.0
drag, startPoint x: 655, startPoint y: 390, endPoint x: 588, endPoint y: 388, distance: 67.5
